Goal: Information Seeking & Learning: Find specific fact

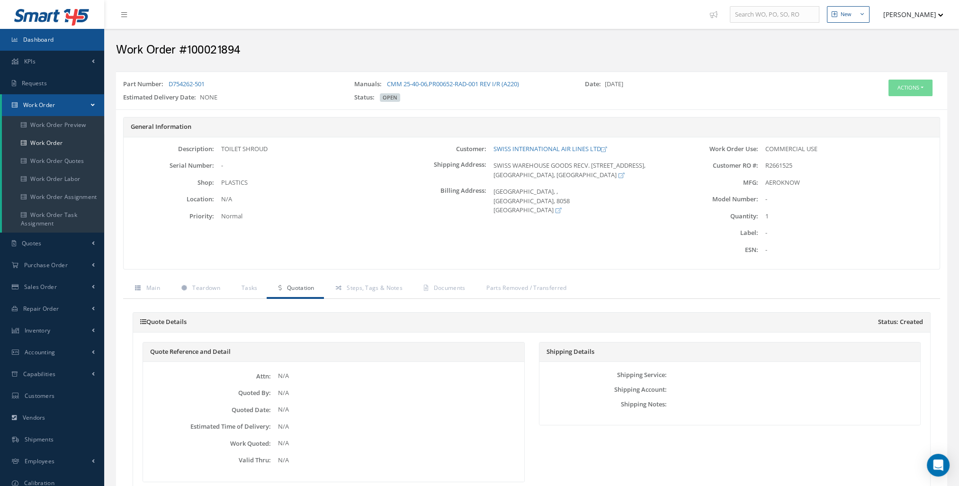
click at [28, 39] on span "Dashboard" at bounding box center [38, 40] width 31 height 8
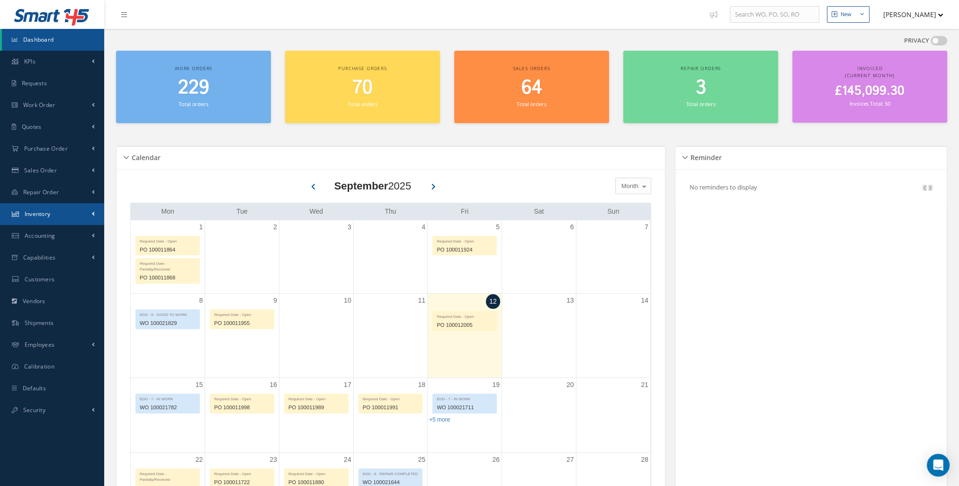
click at [70, 220] on link "Inventory" at bounding box center [52, 214] width 104 height 22
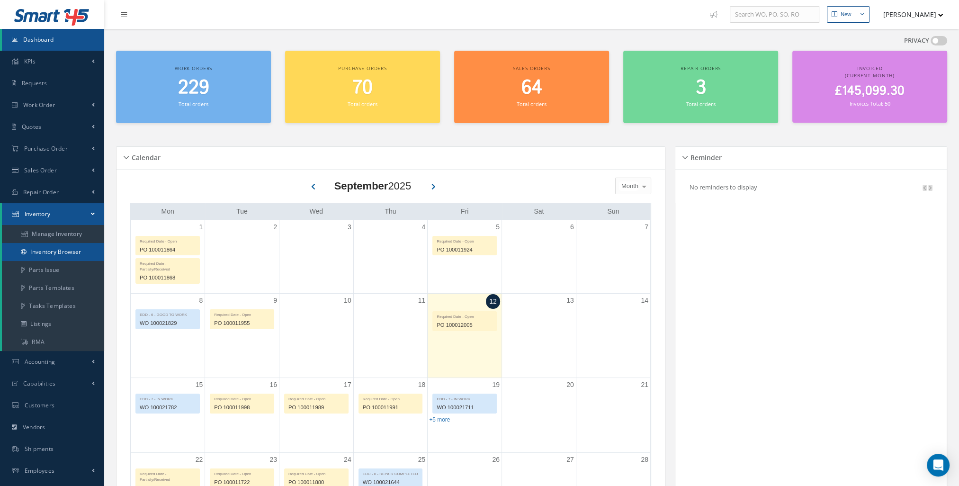
click at [74, 255] on link "Inventory Browser" at bounding box center [53, 252] width 102 height 18
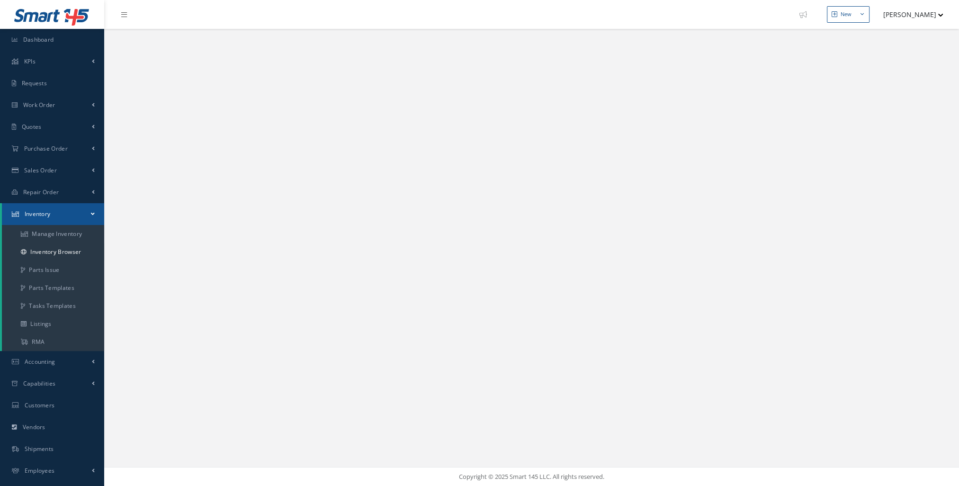
select select "25"
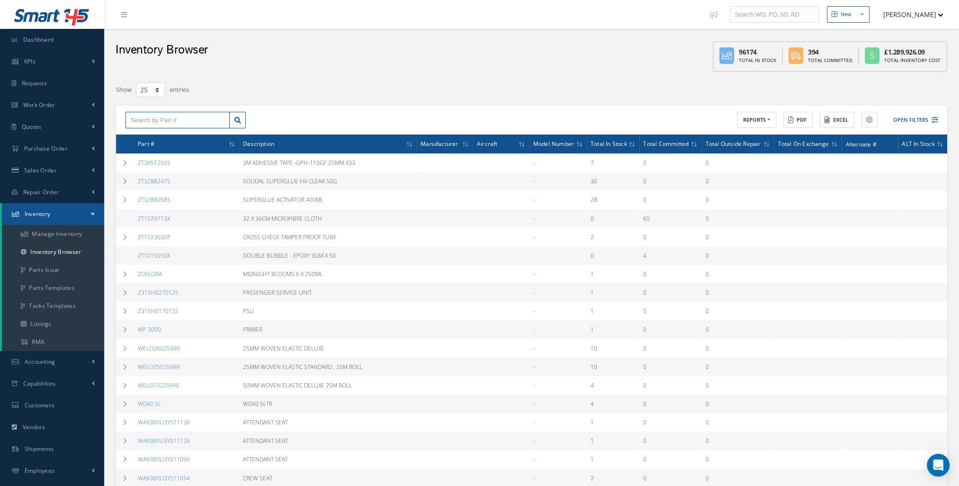
click at [171, 117] on input "text" at bounding box center [178, 120] width 104 height 17
paste input "RD-FD6815-01"
click at [233, 122] on link at bounding box center [237, 120] width 17 height 17
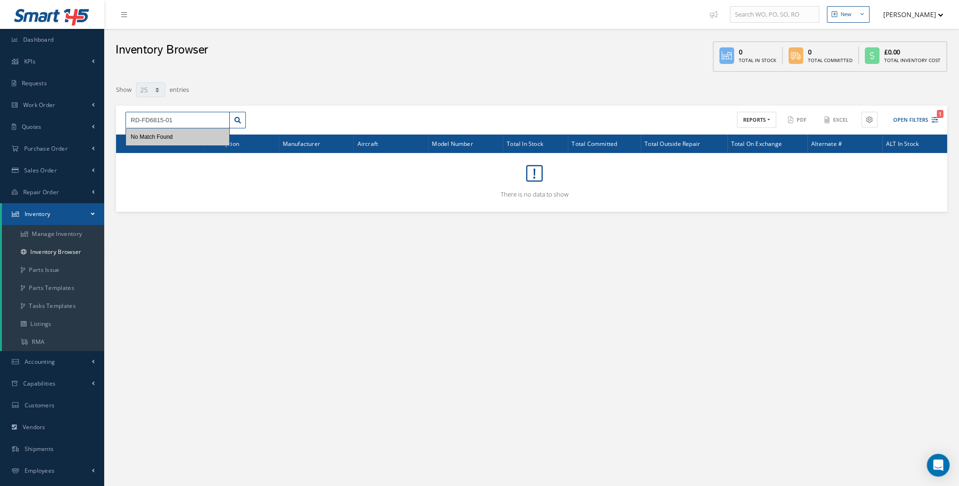
click at [190, 122] on input "RD-FD6815-01" at bounding box center [178, 120] width 104 height 17
drag, startPoint x: 205, startPoint y: 120, endPoint x: 119, endPoint y: 126, distance: 86.0
click at [119, 126] on div "RD-FD6815-01 No Match Found" at bounding box center [185, 120] width 135 height 17
paste input "5790"
type input "RD-FD5790-01"
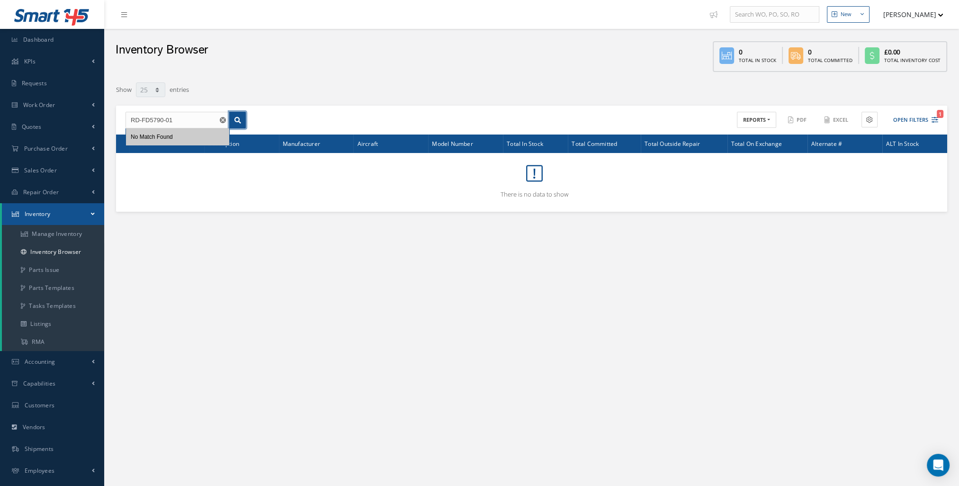
click at [238, 121] on icon at bounding box center [238, 120] width 7 height 7
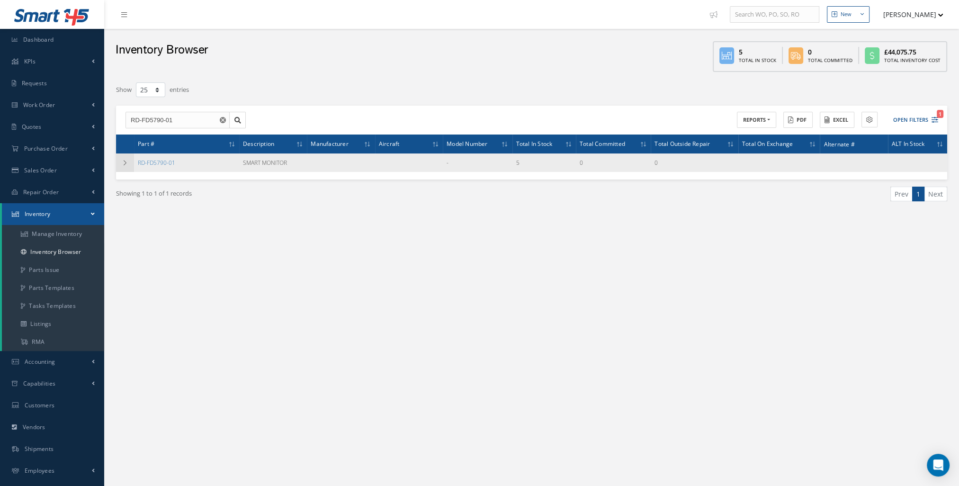
click at [127, 162] on icon at bounding box center [125, 163] width 7 height 6
